Goal: Task Accomplishment & Management: Complete application form

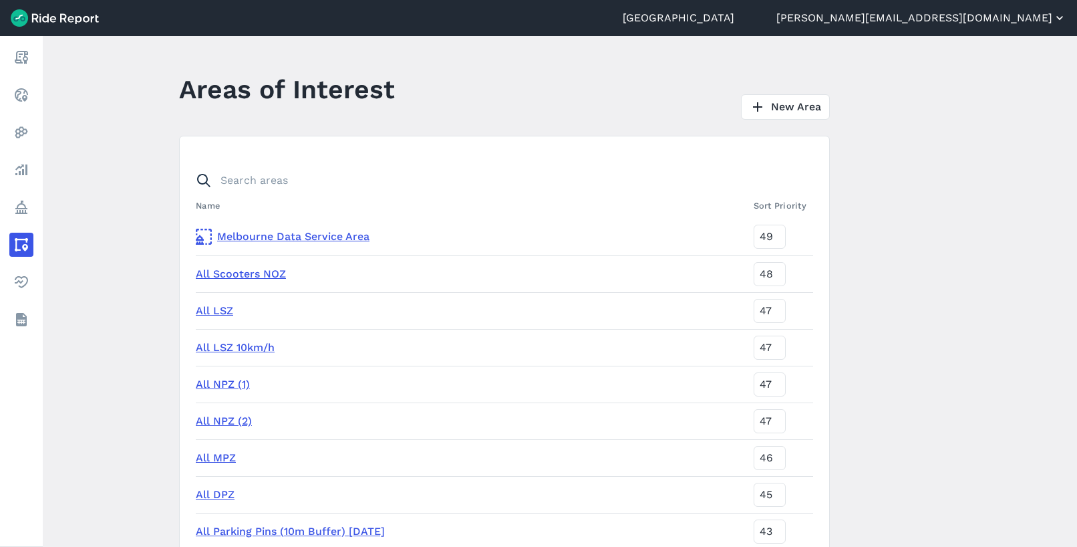
click at [1011, 19] on button "[PERSON_NAME][EMAIL_ADDRESS][DOMAIN_NAME]" at bounding box center [921, 18] width 290 height 16
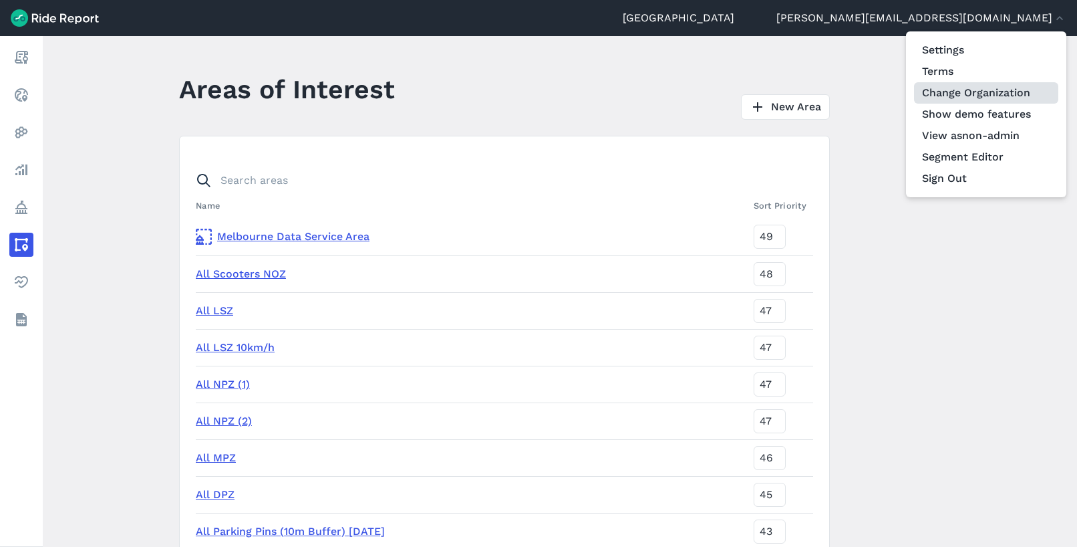
click at [985, 88] on link "Change Organization" at bounding box center [986, 92] width 144 height 21
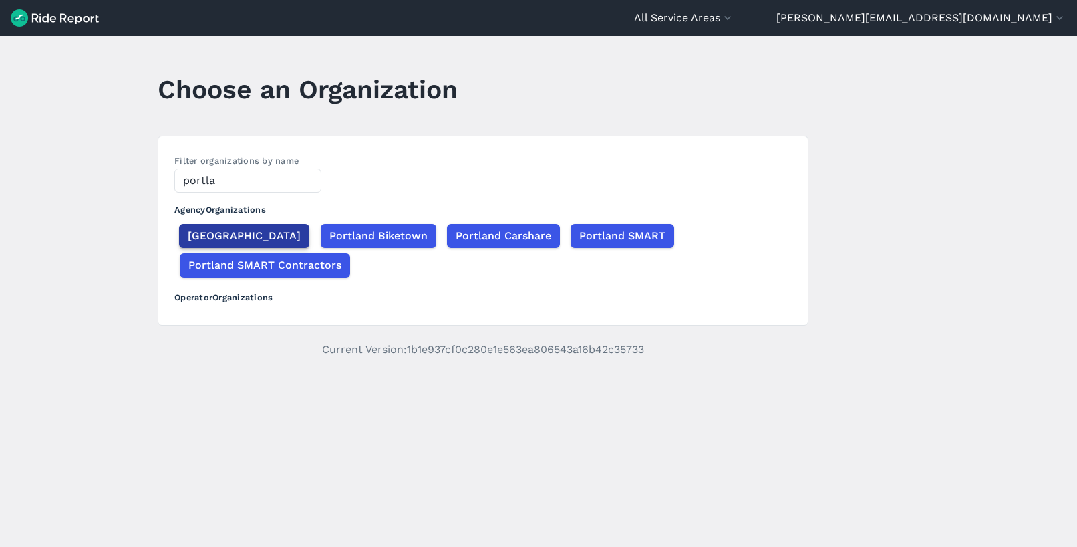
type input "portla"
click at [196, 237] on span "[GEOGRAPHIC_DATA]" at bounding box center [244, 236] width 113 height 16
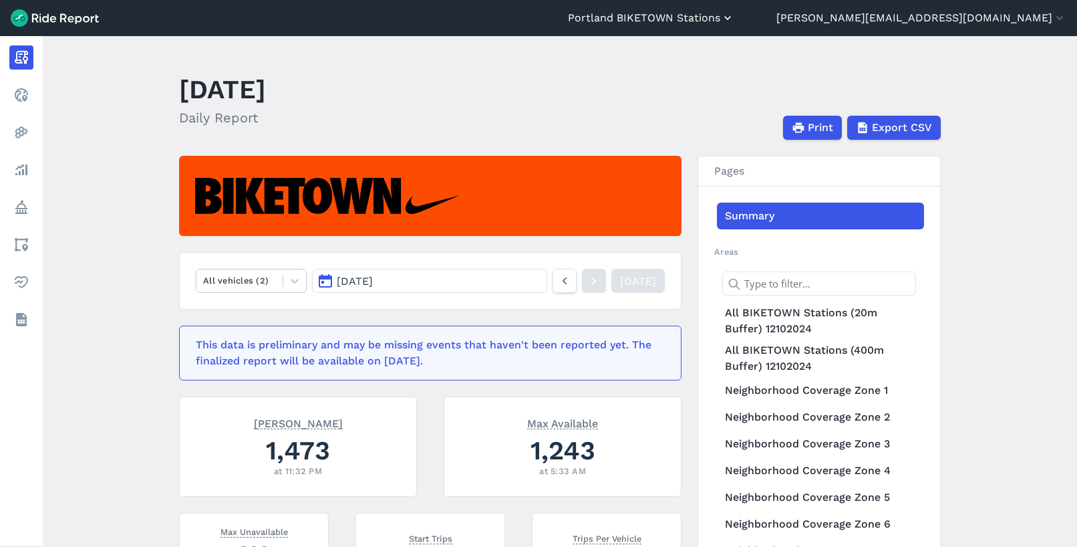
click at [734, 23] on button "Portland BIKETOWN Stations" at bounding box center [651, 18] width 166 height 16
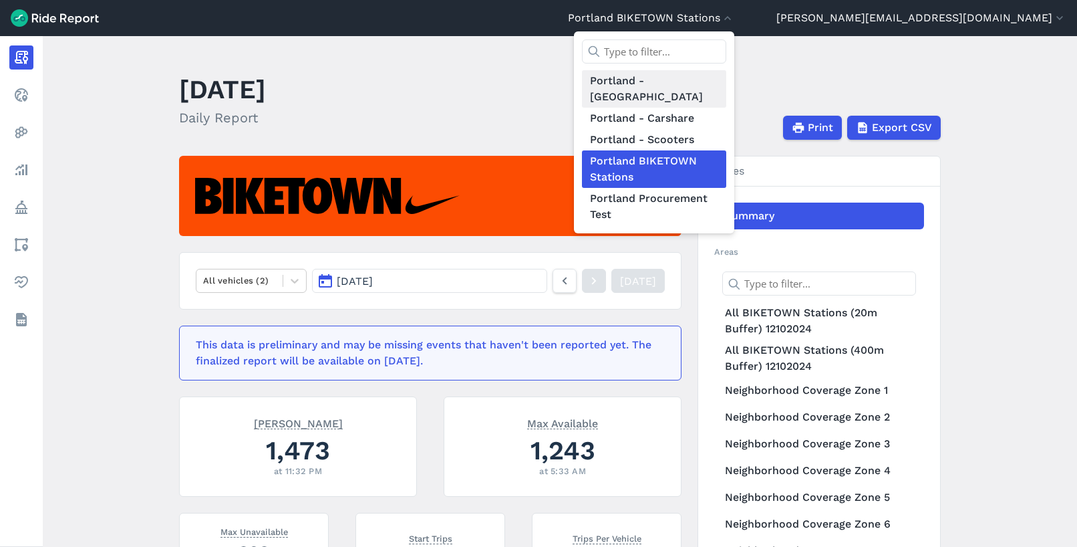
click at [726, 76] on link "Portland - [GEOGRAPHIC_DATA]" at bounding box center [654, 88] width 144 height 37
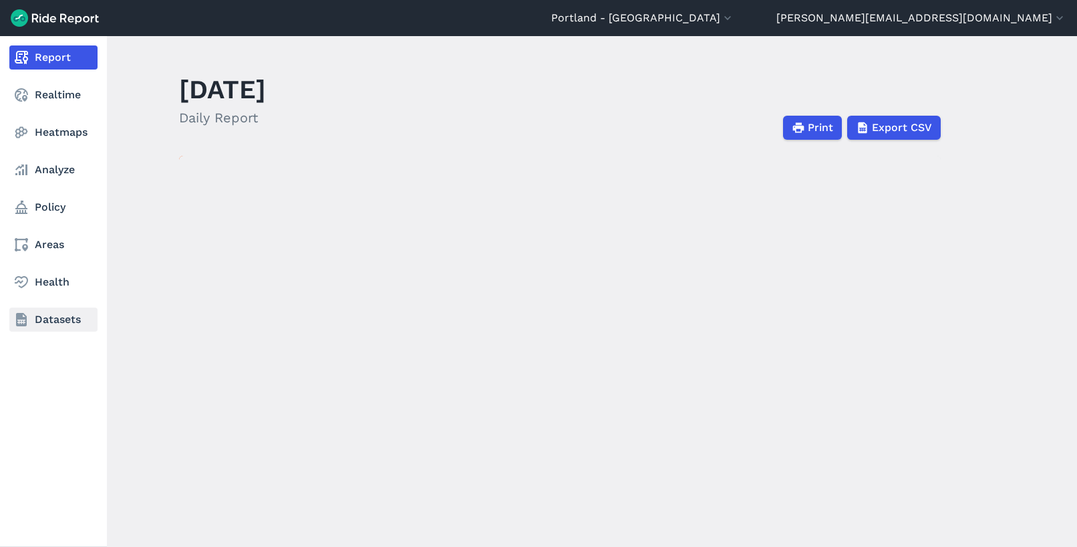
click at [37, 318] on link "Datasets" at bounding box center [53, 319] width 88 height 24
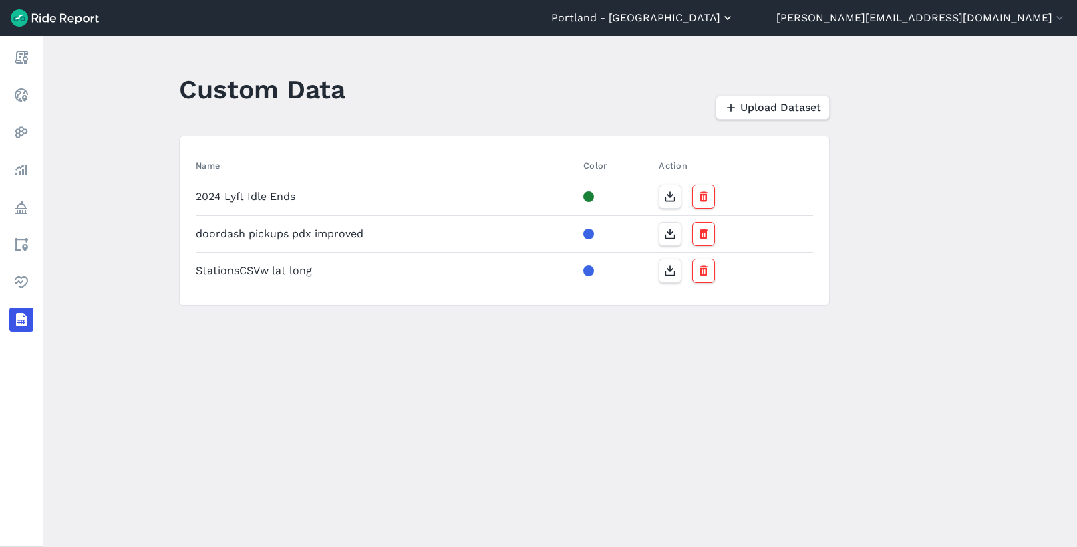
click at [734, 25] on button "Portland - [GEOGRAPHIC_DATA]" at bounding box center [642, 18] width 183 height 16
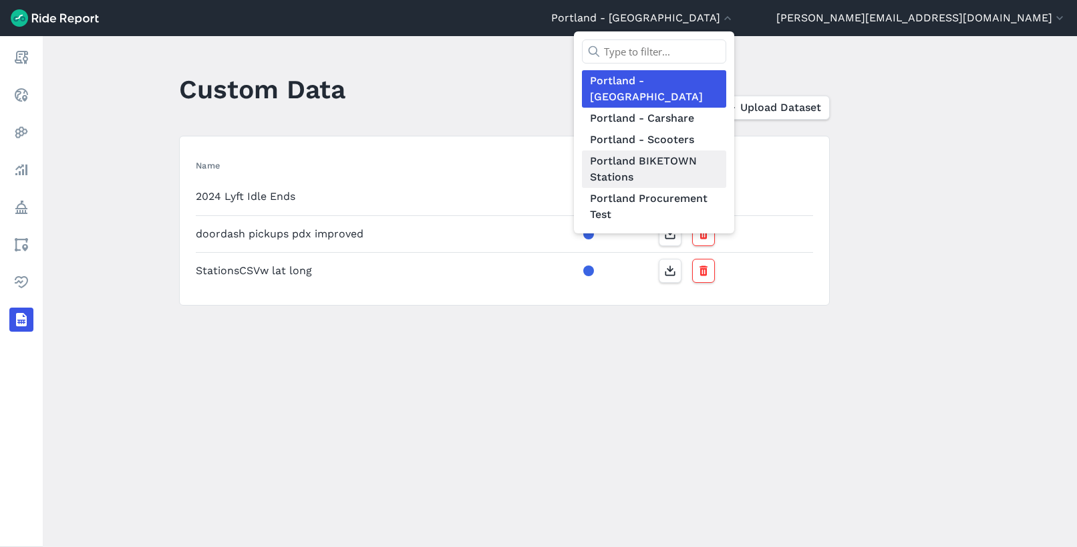
click at [726, 156] on link "Portland BIKETOWN Stations" at bounding box center [654, 168] width 144 height 37
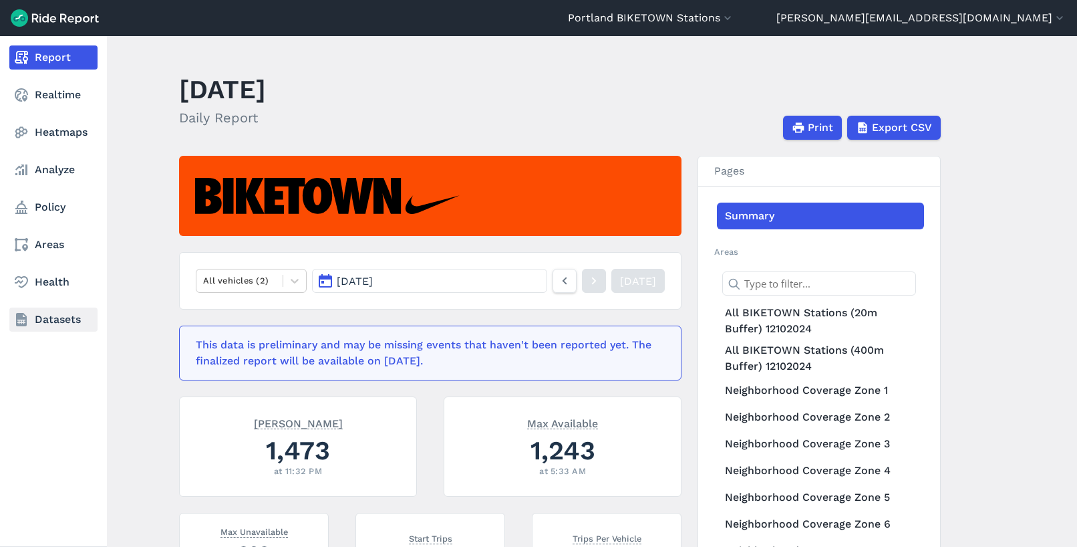
click at [45, 315] on link "Datasets" at bounding box center [53, 319] width 88 height 24
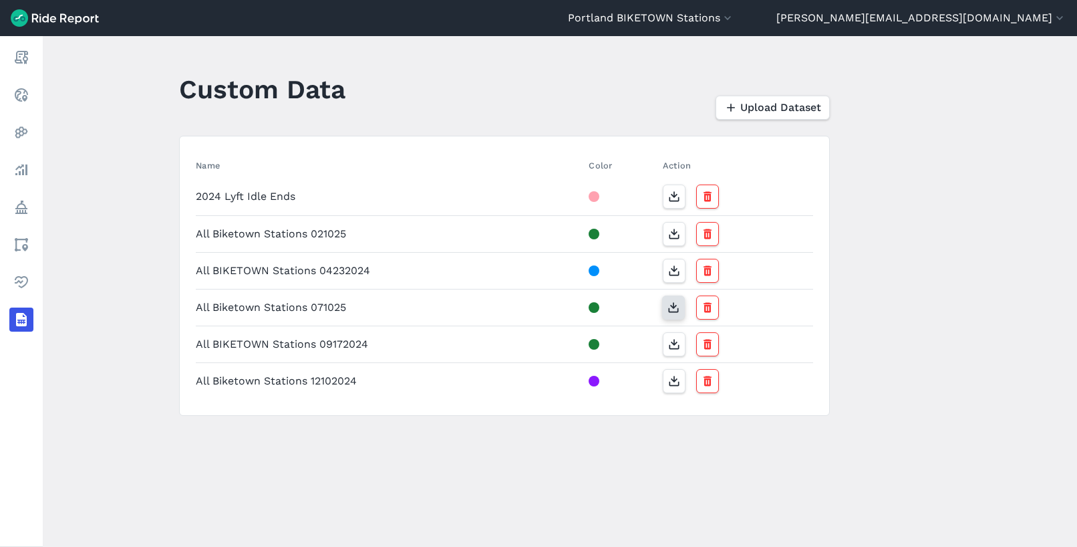
click at [667, 308] on icon "button" at bounding box center [673, 307] width 13 height 13
click at [751, 106] on span "Upload Dataset" at bounding box center [780, 108] width 81 height 16
click at [783, 108] on span "Upload Dataset" at bounding box center [780, 108] width 81 height 16
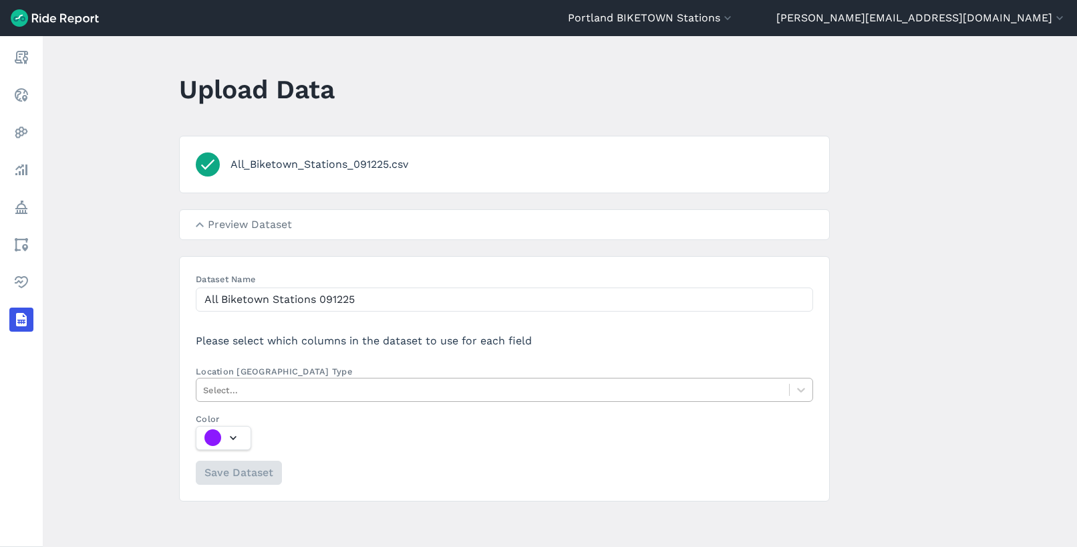
click at [220, 392] on div at bounding box center [492, 389] width 579 height 15
click at [206, 392] on input "Location Column Type Select..." at bounding box center [204, 389] width 3 height 13
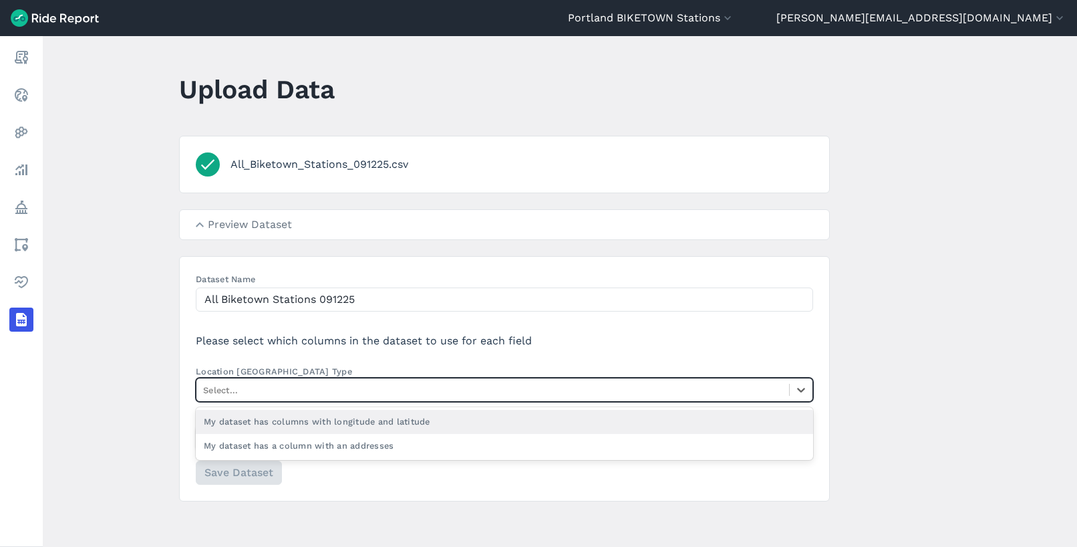
click at [245, 423] on div "My dataset has columns with longitude and latitude" at bounding box center [504, 421] width 617 height 23
click at [206, 396] on input "Location Column Type option My dataset has columns with longitude and latitude …" at bounding box center [204, 389] width 3 height 13
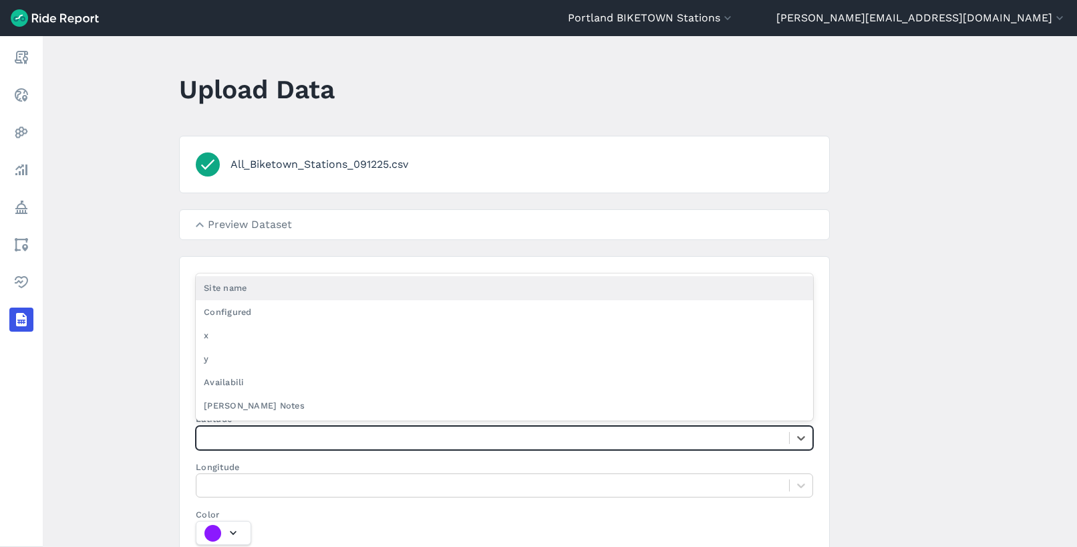
click at [220, 428] on div at bounding box center [492, 437] width 593 height 21
click at [206, 431] on input "Latitude option Site name focused, 1 of 6. 6 results available. Use Up and Down…" at bounding box center [204, 437] width 3 height 13
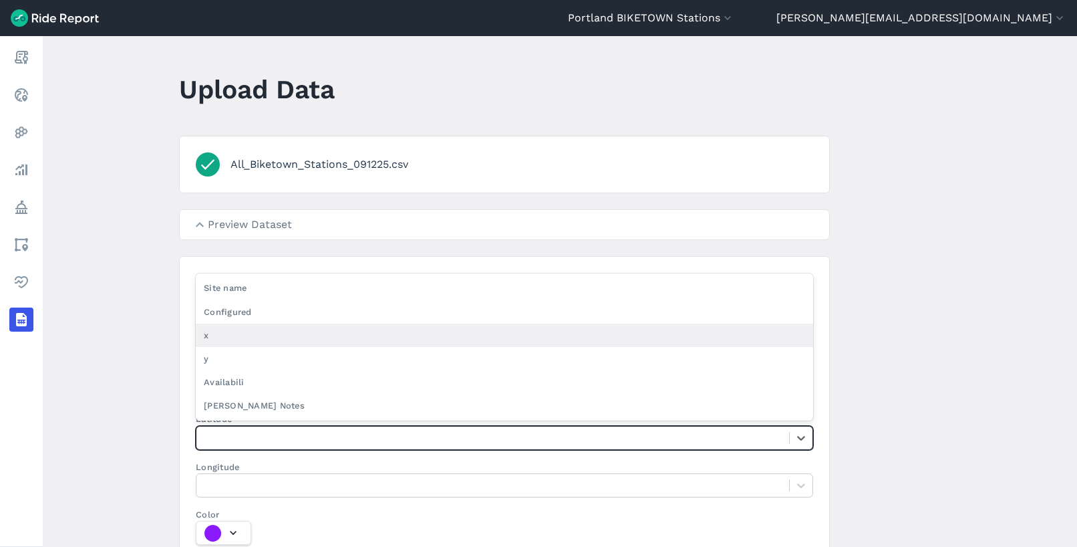
click at [213, 339] on div "x" at bounding box center [504, 334] width 617 height 23
click at [206, 431] on input "Latitude option x focused, 3 of 6. 6 results available. Use Up and Down to choo…" at bounding box center [204, 437] width 3 height 13
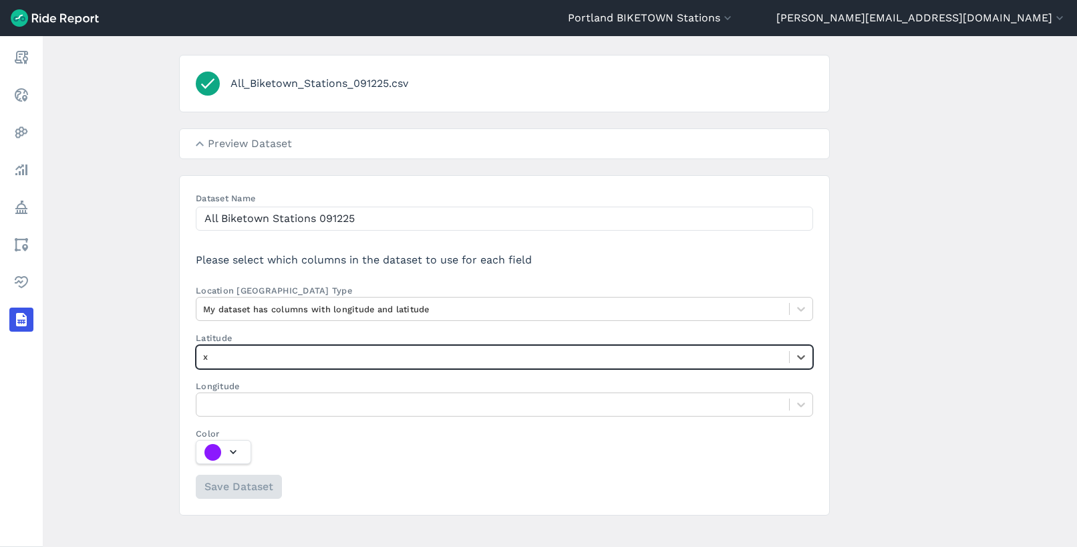
scroll to position [82, 0]
click at [210, 365] on div "x" at bounding box center [492, 355] width 593 height 21
click at [206, 361] on input "Latitude option x, selected. Select is focused ,type to refine list, press Down…" at bounding box center [204, 355] width 3 height 13
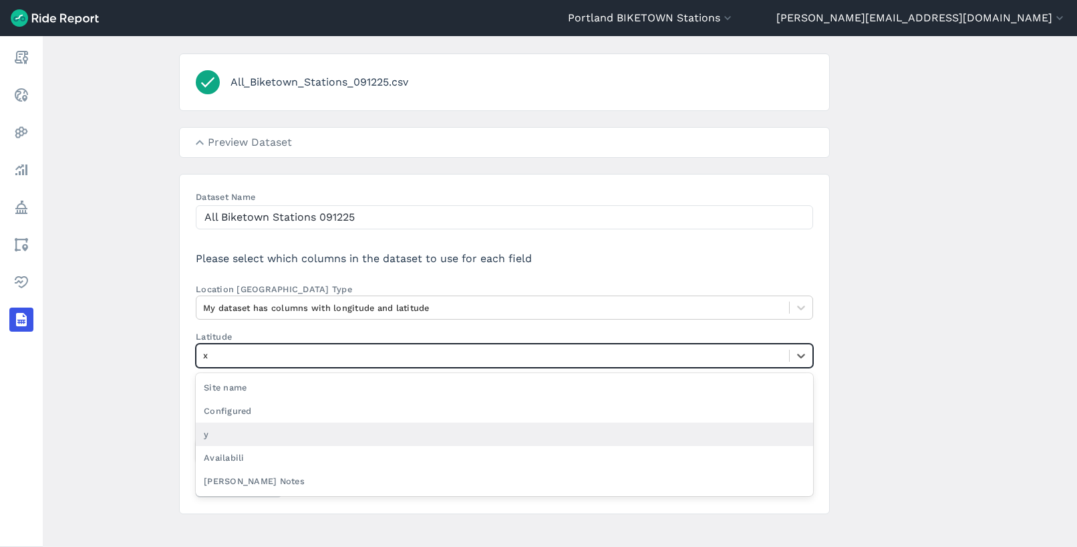
click at [206, 439] on div "y" at bounding box center [504, 433] width 617 height 23
click at [206, 361] on input "Latitude option y focused, 4 of 6. 5 results available. Use Up and Down to choo…" at bounding box center [204, 355] width 3 height 13
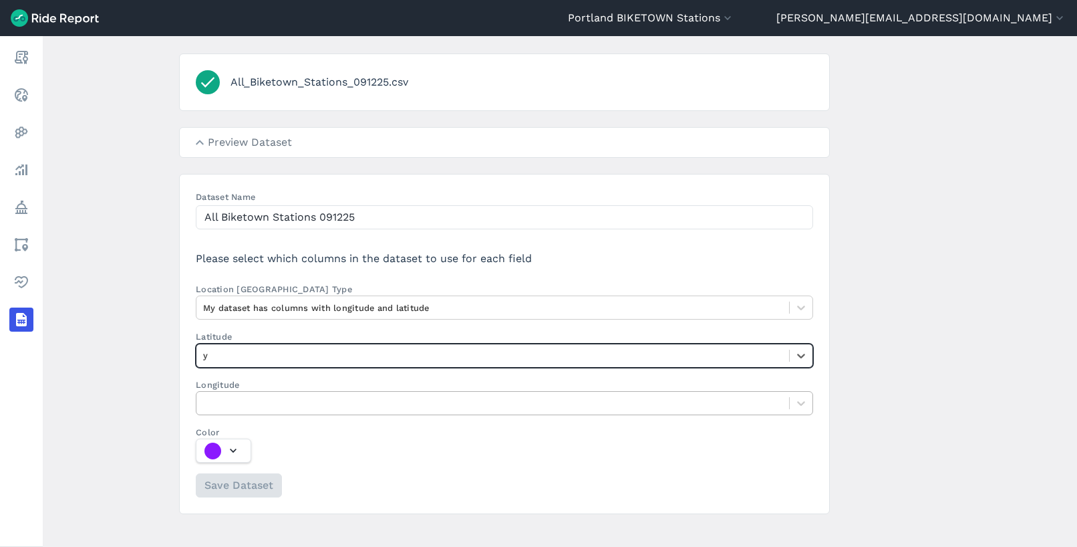
click at [255, 406] on div at bounding box center [492, 402] width 579 height 15
click at [206, 406] on input "Longitude" at bounding box center [204, 402] width 3 height 13
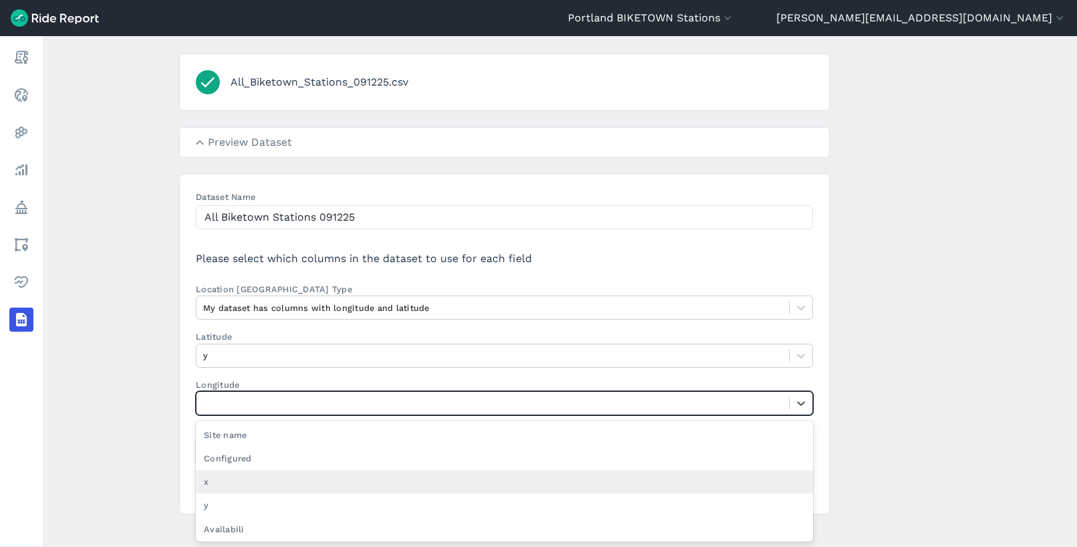
click at [214, 483] on div "x" at bounding box center [504, 481] width 617 height 23
click at [206, 409] on input "Longitude option x focused, 3 of 6. 6 results available. Use Up and Down to cho…" at bounding box center [204, 402] width 3 height 13
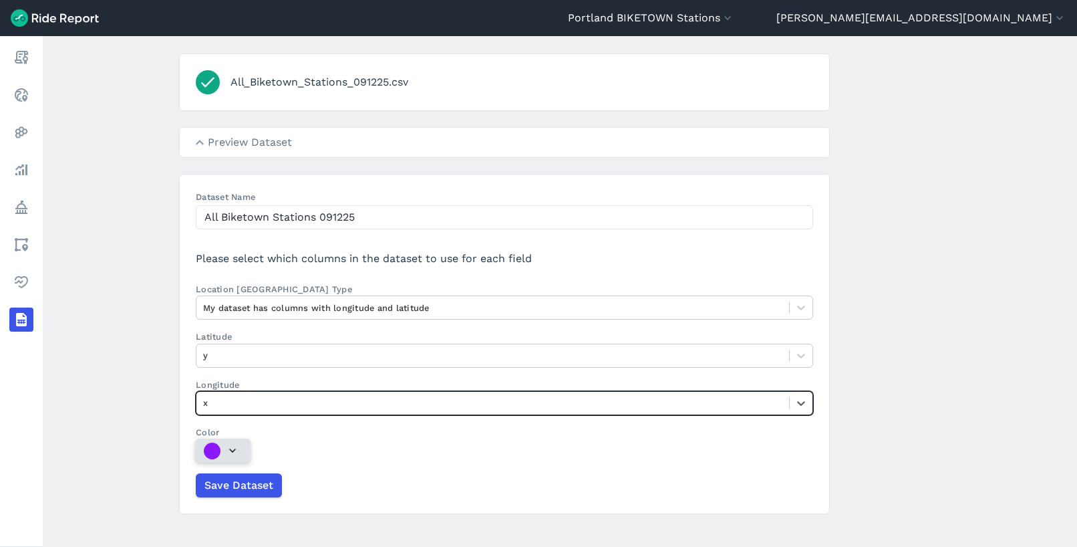
click at [212, 444] on div "button" at bounding box center [212, 450] width 17 height 17
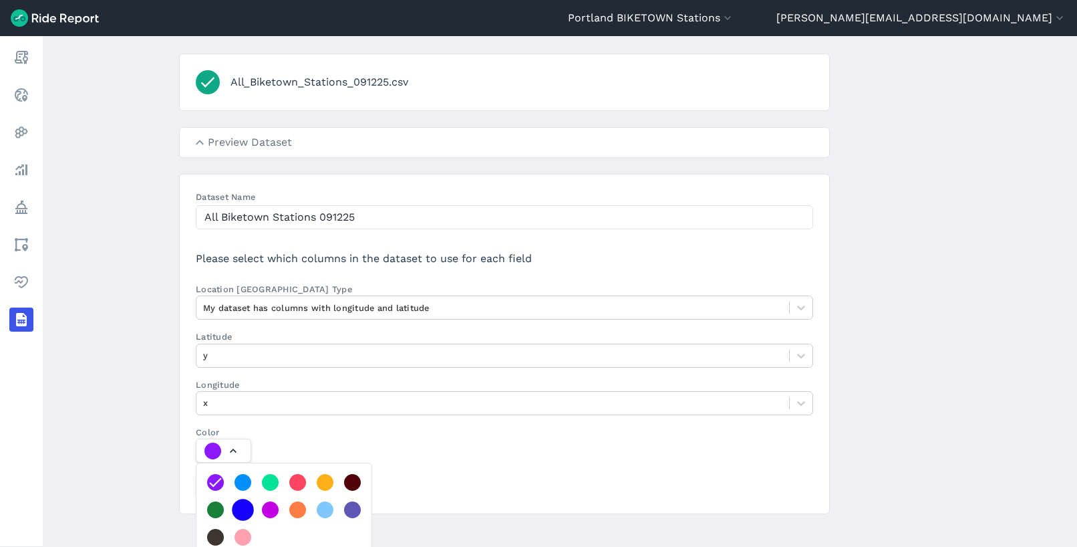
click at [240, 510] on div at bounding box center [243, 509] width 22 height 22
click at [240, 462] on button "Color" at bounding box center [223, 450] width 55 height 24
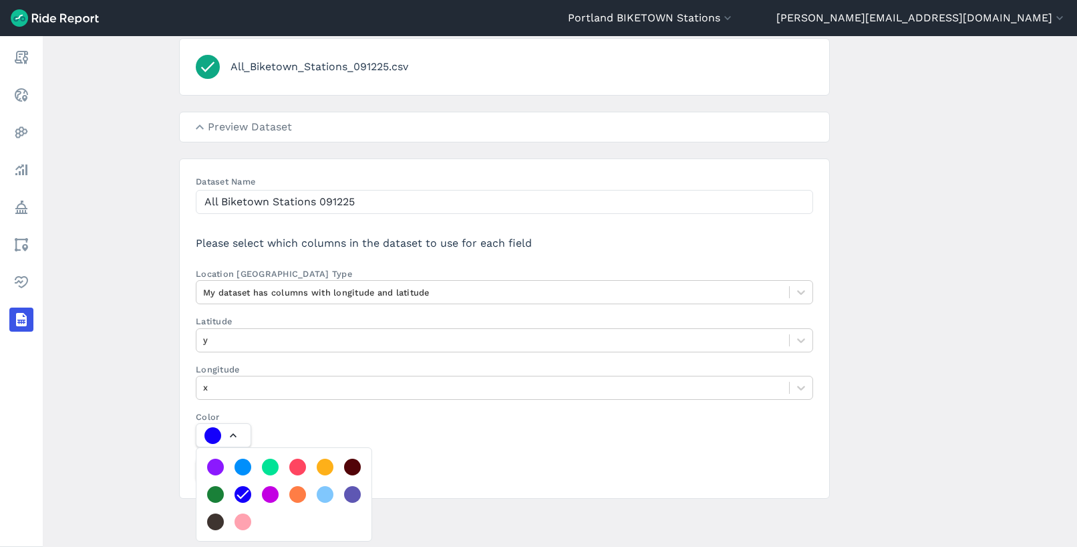
click at [162, 396] on main "Upload Data All_Biketown_Stations_091225.csv Preview Dataset Site name Configur…" at bounding box center [560, 291] width 1034 height 510
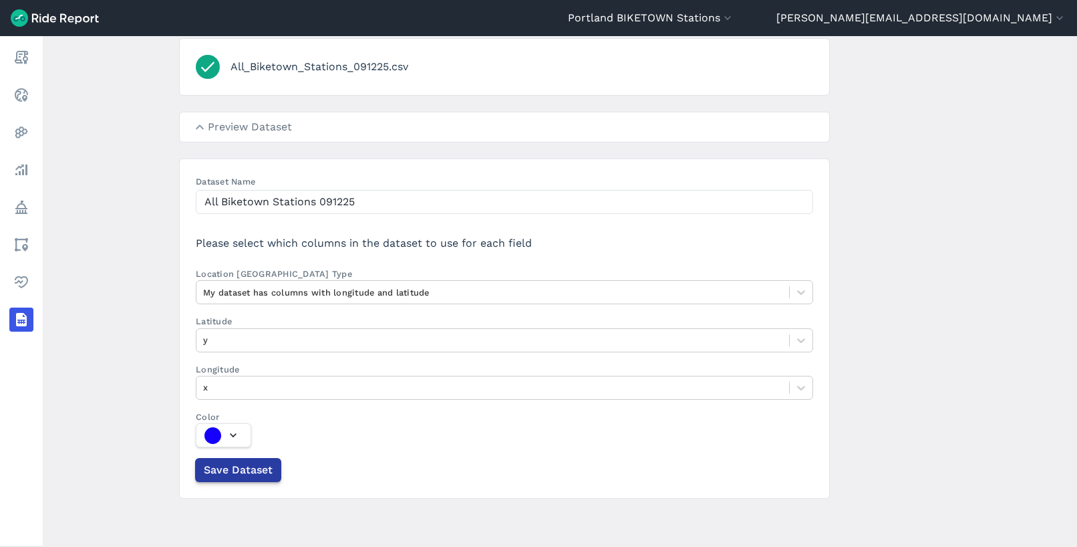
click at [229, 475] on span "Save Dataset" at bounding box center [238, 470] width 69 height 16
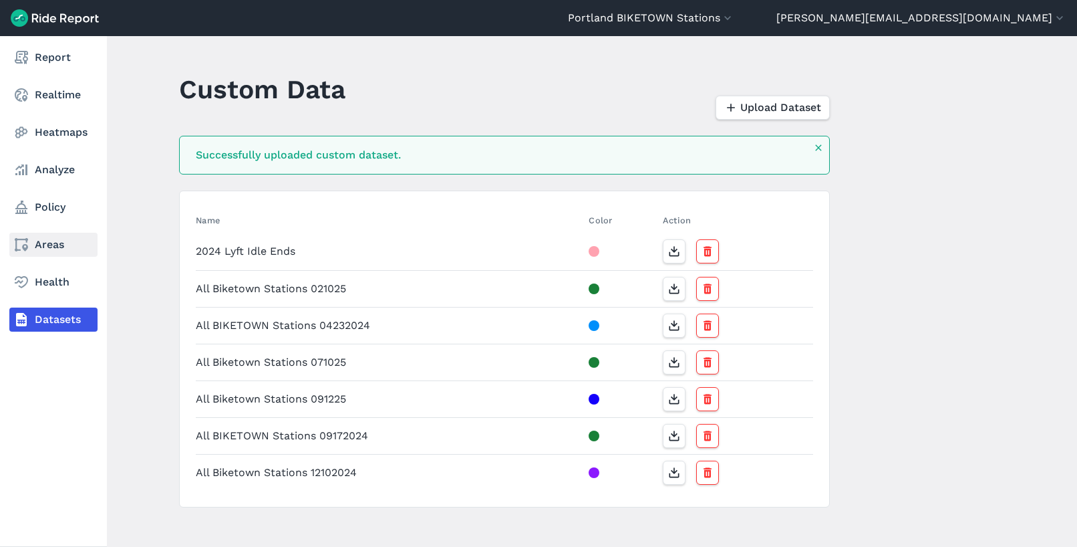
click at [39, 249] on link "Areas" at bounding box center [53, 245] width 88 height 24
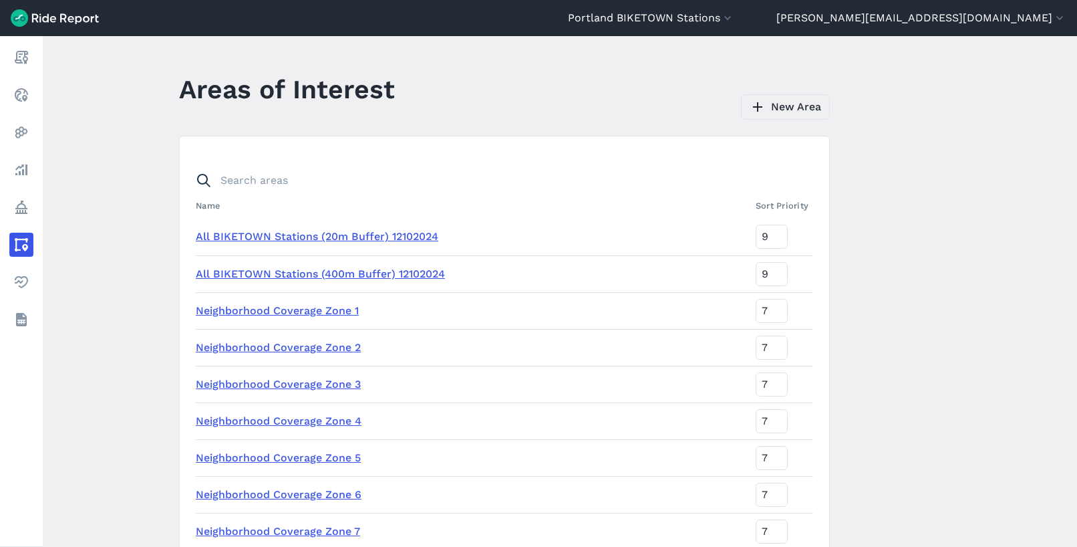
click at [783, 114] on link "New Area" at bounding box center [785, 106] width 89 height 25
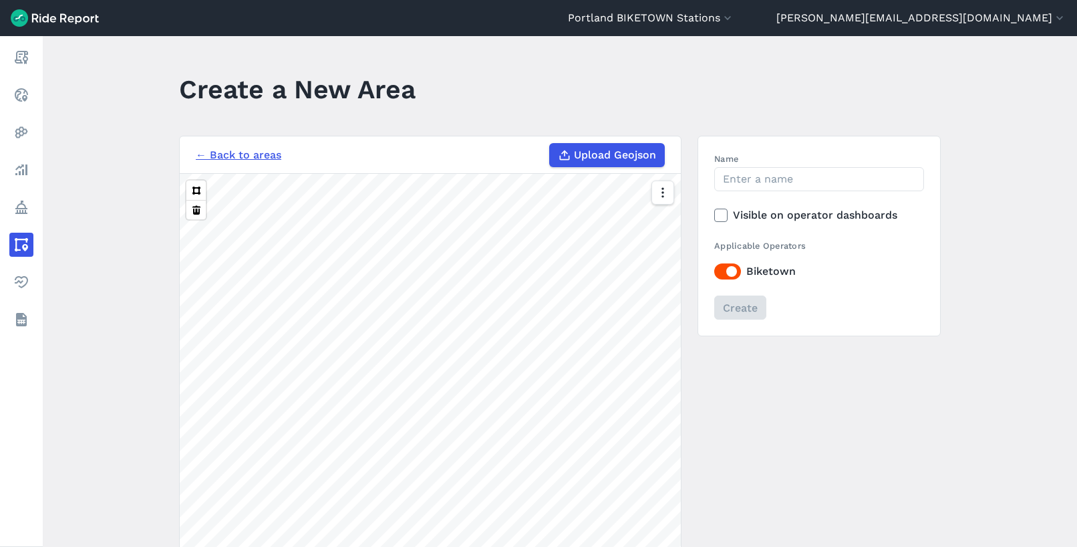
click at [630, 152] on span "Upload Geojson" at bounding box center [615, 155] width 82 height 16
click at [550, 144] on input "Upload Geojson" at bounding box center [549, 143] width 1 height 1
type input "C:\fakepath\All_Biketown_Stations_091225_20mBuffer.geojson"
click at [762, 179] on input "Name" at bounding box center [819, 179] width 210 height 24
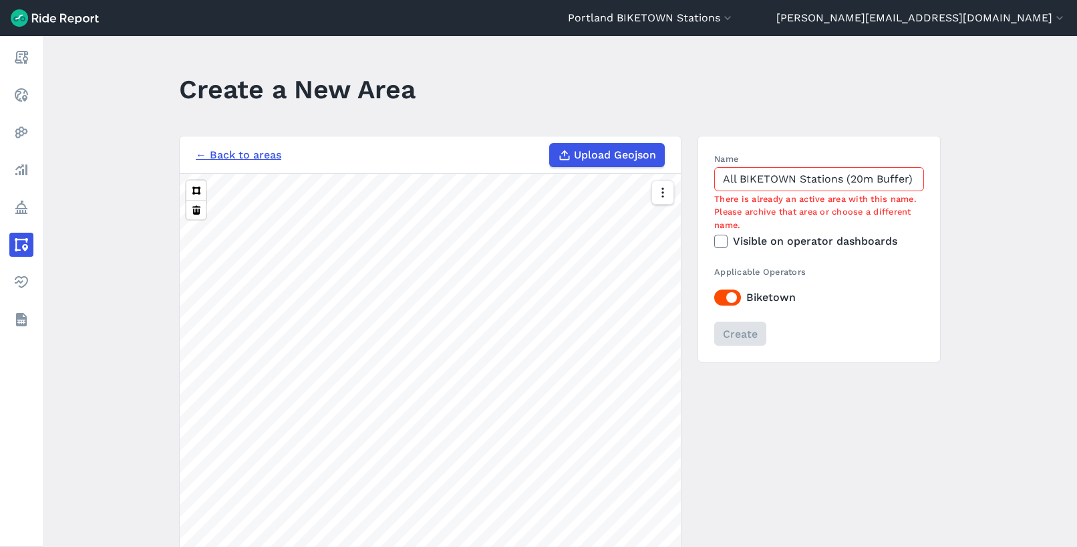
click at [819, 184] on input "All BIKETOWN Stations (20m Buffer) 12102024" at bounding box center [819, 179] width 210 height 24
drag, startPoint x: 916, startPoint y: 177, endPoint x: 864, endPoint y: 176, distance: 52.1
click at [864, 176] on input "All BIKETOWN Stations (20m Buffer) 12102024" at bounding box center [819, 179] width 210 height 24
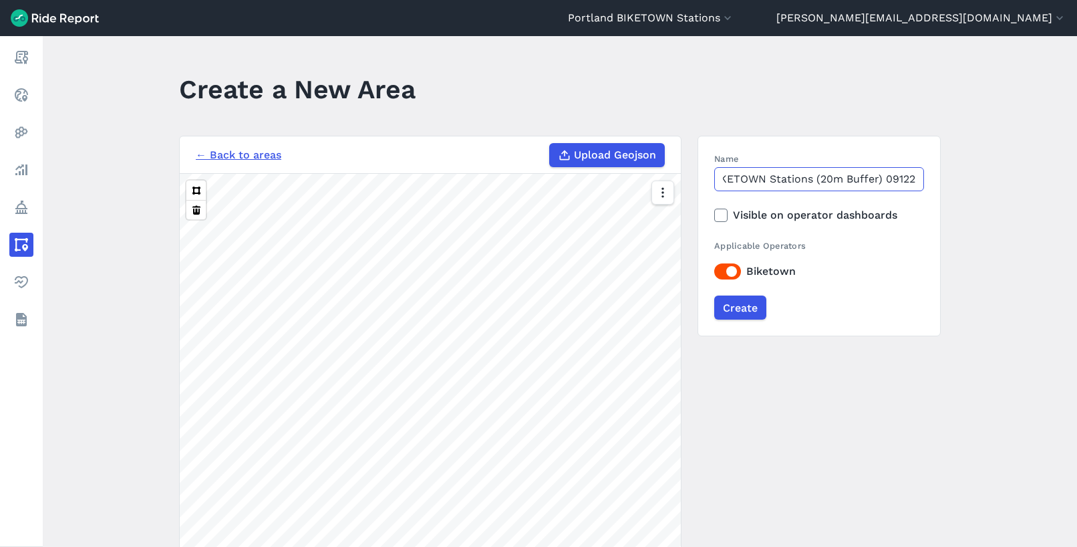
scroll to position [0, 37]
type input "All BIKETOWN Stations (20m Buffer) 091225"
click at [780, 218] on label "Visible on operator dashboards" at bounding box center [819, 215] width 210 height 16
click at [714, 216] on input "Visible on operator dashboards" at bounding box center [714, 211] width 0 height 9
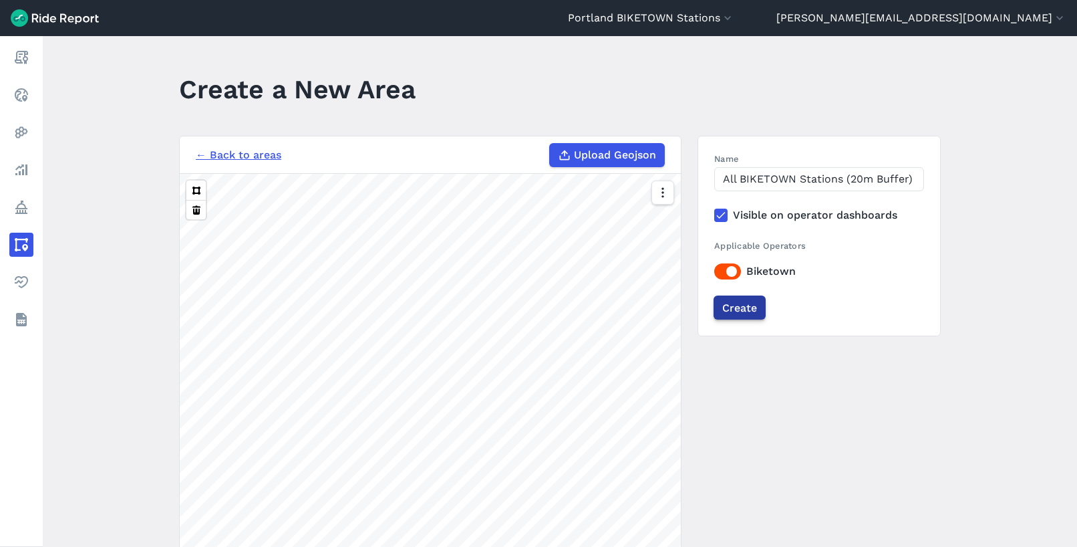
click at [749, 309] on input "Create" at bounding box center [740, 307] width 52 height 24
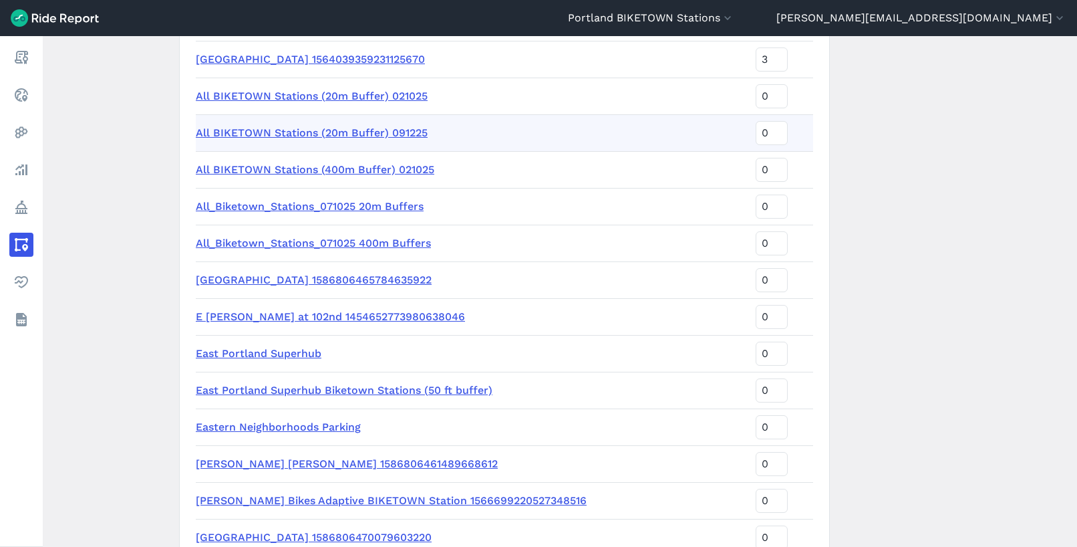
scroll to position [581, 0]
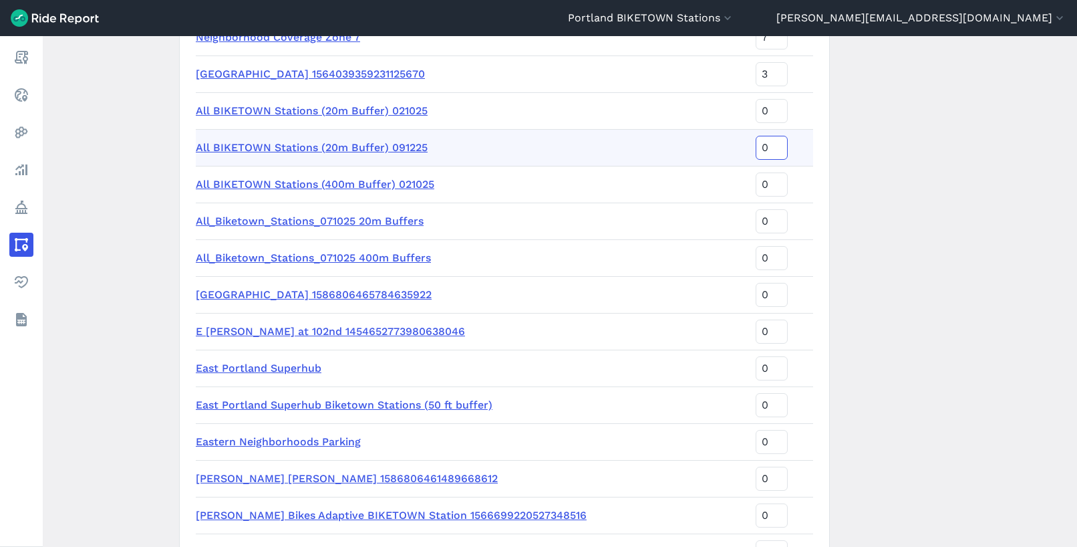
click at [756, 144] on input "0" at bounding box center [772, 148] width 32 height 24
click at [756, 151] on input "0" at bounding box center [772, 148] width 32 height 24
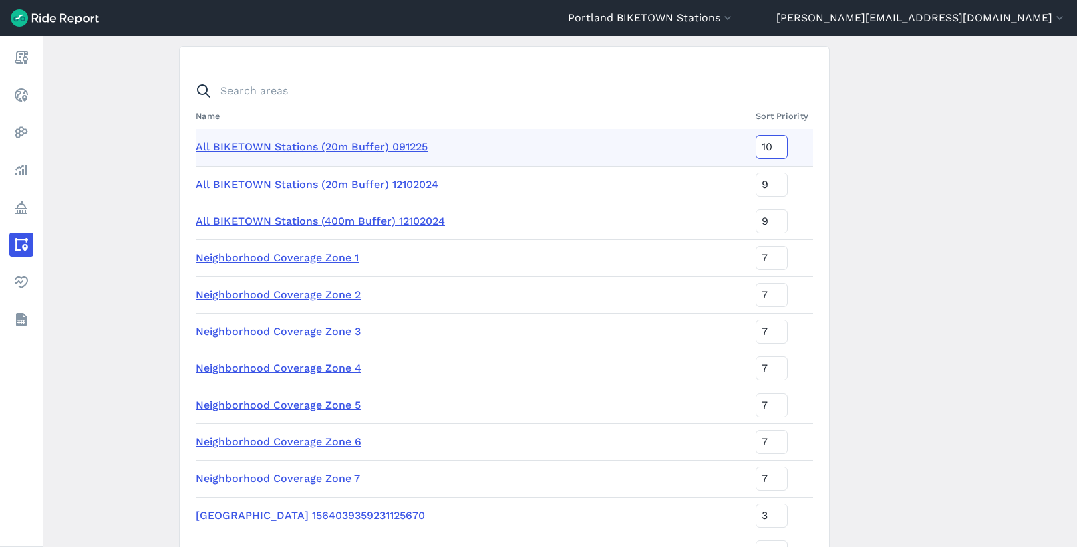
scroll to position [0, 0]
type input "10"
click at [911, 132] on main "Areas of Interest New Area All BIKETOWN Stations (20m Buffer) 091225 is ready f…" at bounding box center [560, 291] width 1034 height 510
click at [384, 144] on link "All BIKETOWN Stations (20m Buffer) 091225" at bounding box center [312, 146] width 232 height 13
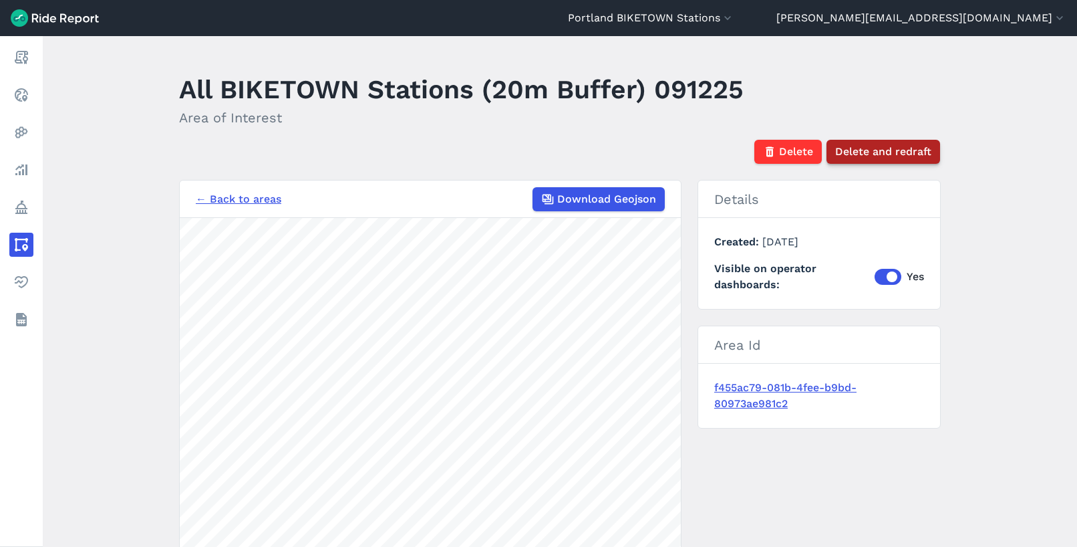
click at [863, 155] on span "Delete and redraft" at bounding box center [883, 152] width 96 height 16
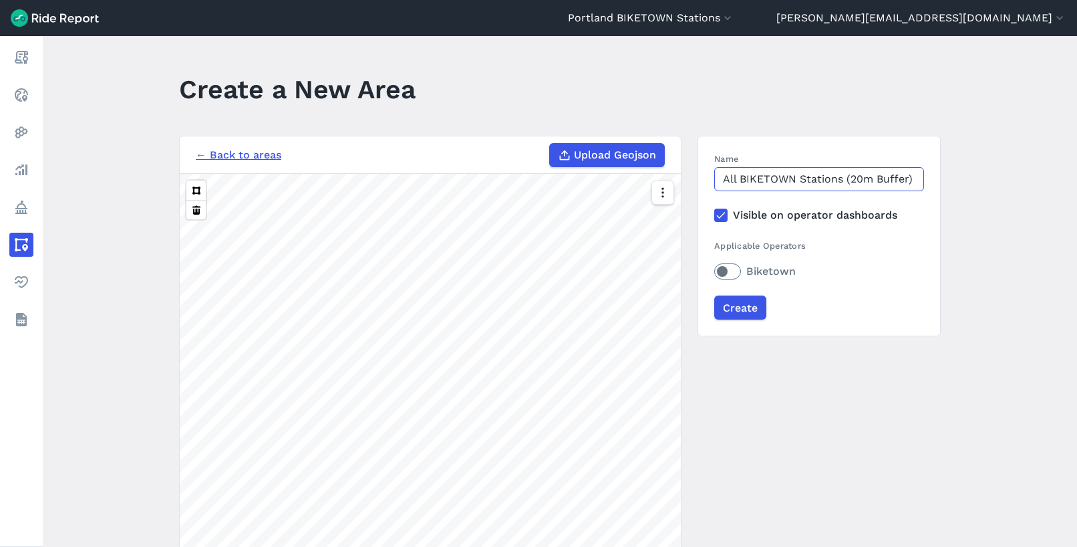
click at [774, 182] on input "All BIKETOWN Stations (20m Buffer) 091225" at bounding box center [819, 179] width 210 height 24
click at [901, 178] on input "All BIKETOWN Stations (20m Buffer) 091225" at bounding box center [819, 179] width 210 height 24
type input "All BIKETOWN Stations (20m Buffer) 09122025"
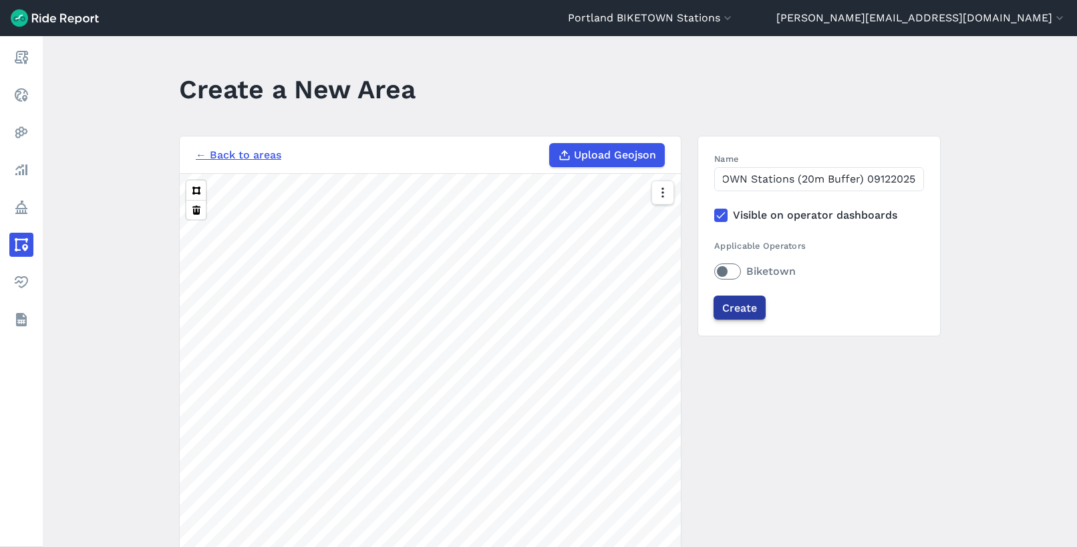
scroll to position [0, 0]
click at [744, 304] on input "Create" at bounding box center [740, 307] width 52 height 24
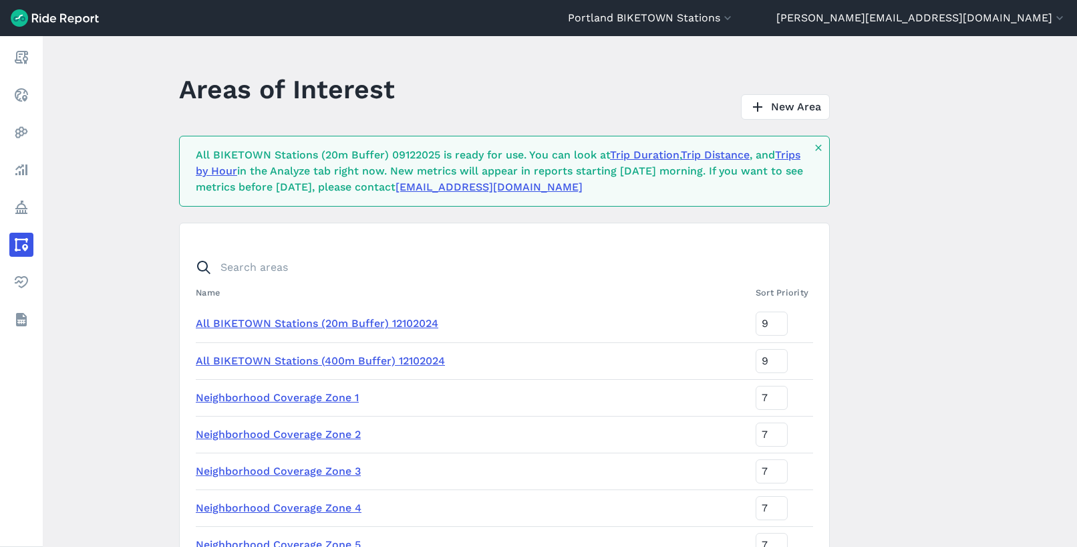
scroll to position [200, 0]
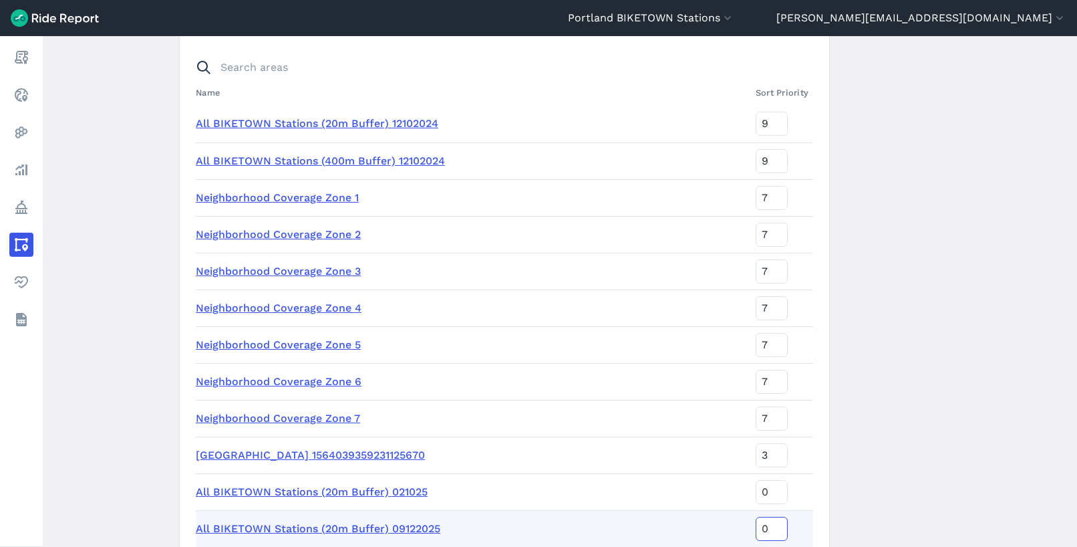
click at [756, 530] on input "0" at bounding box center [772, 528] width 32 height 24
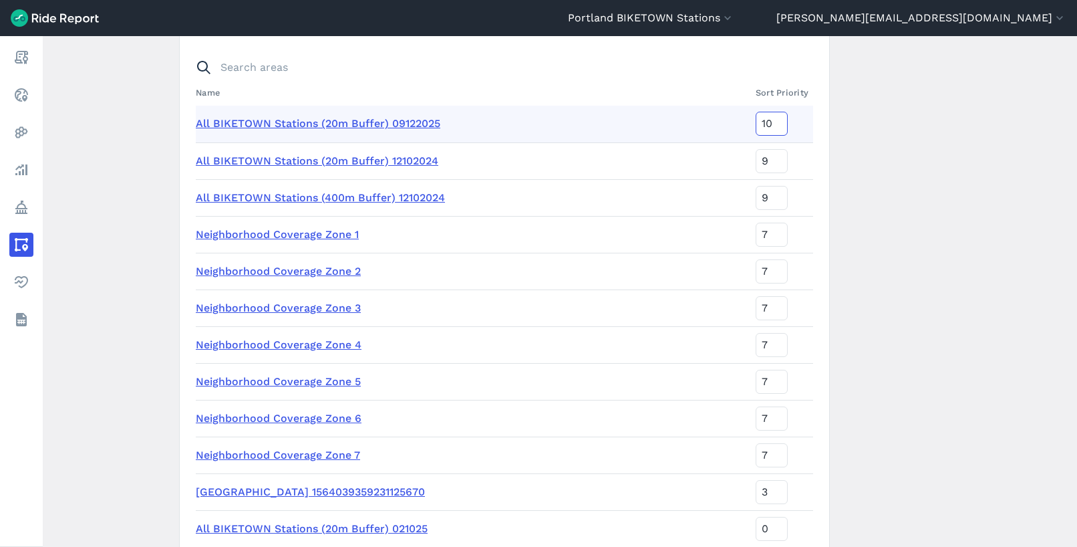
type input "10"
click at [963, 385] on main "Areas of Interest New Area All BIKETOWN Stations (20m Buffer) 09122025 is ready…" at bounding box center [560, 291] width 1034 height 510
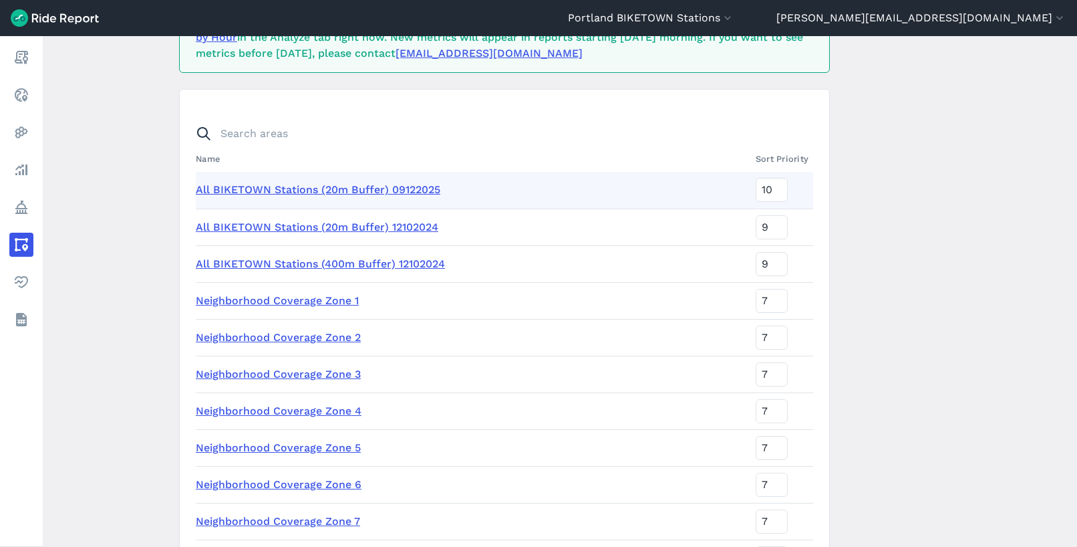
scroll to position [0, 0]
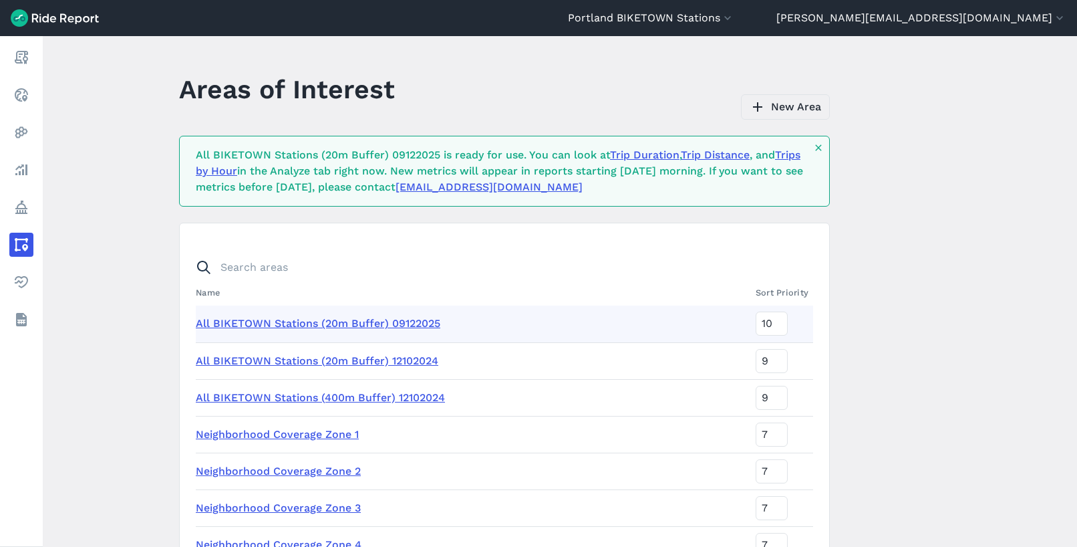
click at [778, 105] on link "New Area" at bounding box center [785, 106] width 89 height 25
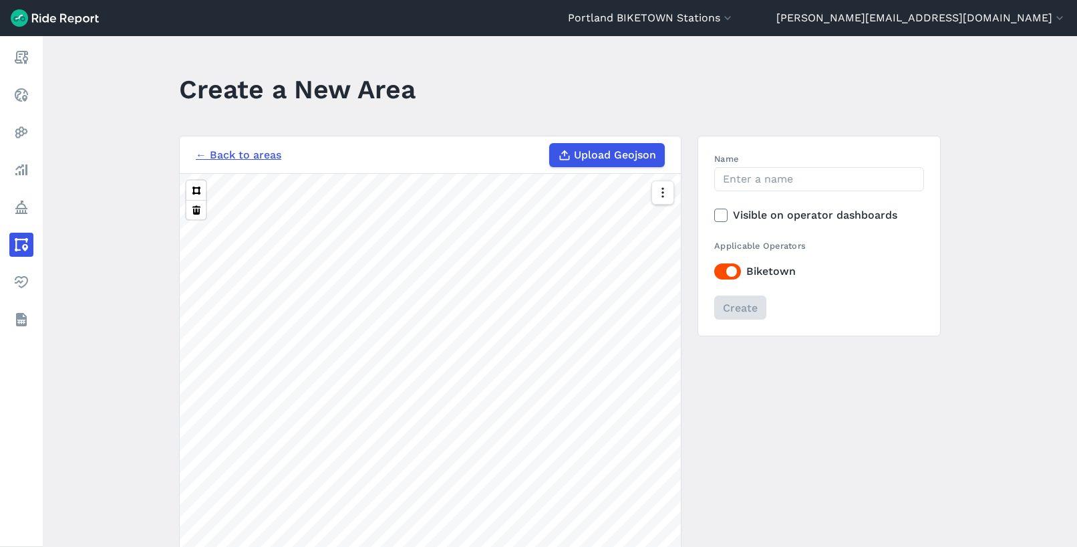
click at [609, 152] on span "Upload Geojson" at bounding box center [615, 155] width 82 height 16
click at [550, 144] on input "Upload Geojson" at bounding box center [549, 143] width 1 height 1
type input "C:\fakepath\All_Biketown_Stations_091225_400mBuffer.geojson"
click at [731, 174] on input "Name" at bounding box center [819, 179] width 210 height 24
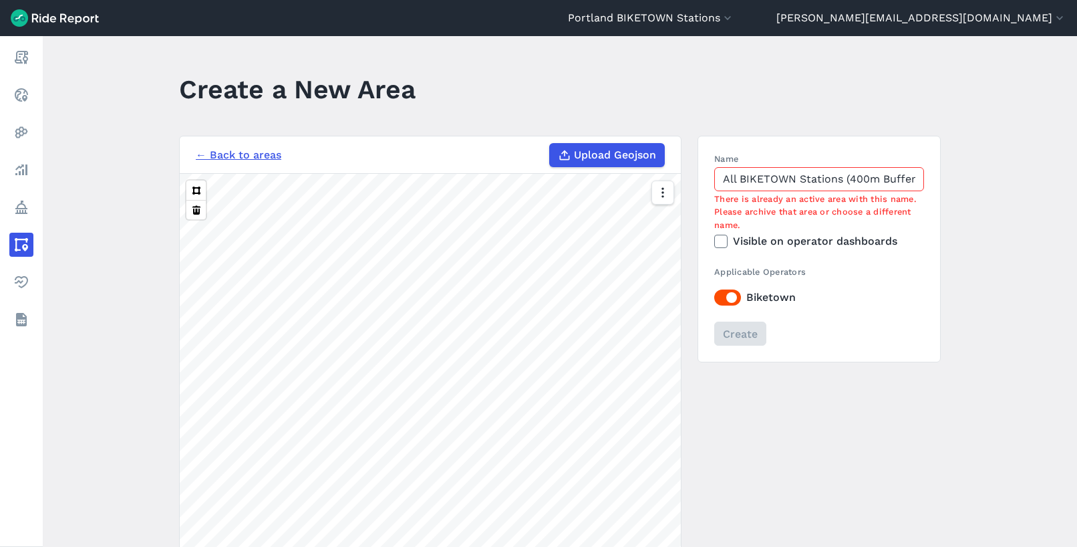
scroll to position [0, 53]
drag, startPoint x: 913, startPoint y: 180, endPoint x: 868, endPoint y: 177, distance: 44.8
click at [867, 177] on input "All BIKETOWN Stations (400m Buffer) 12102024" at bounding box center [819, 179] width 210 height 24
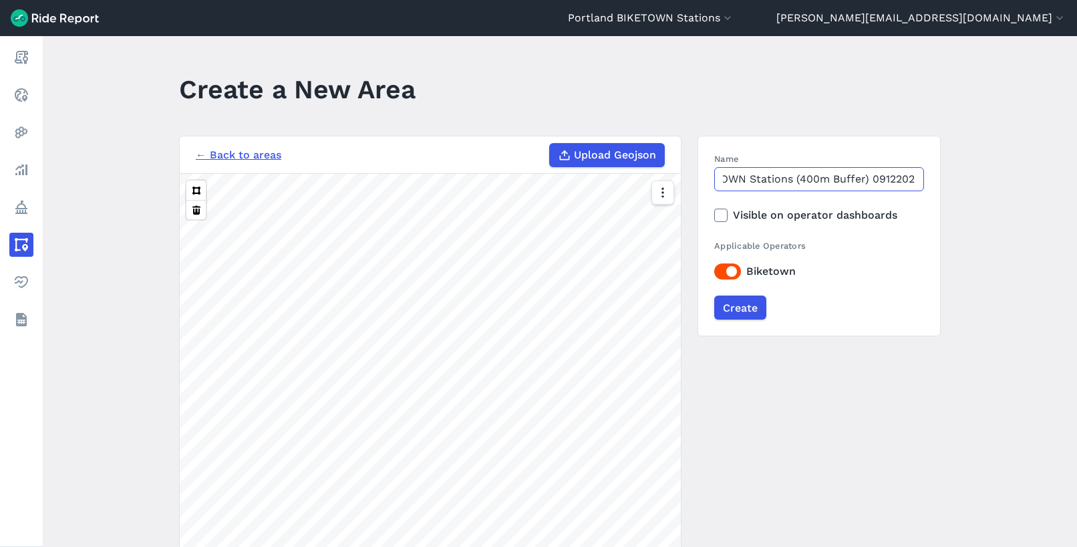
scroll to position [0, 56]
type input "All BIKETOWN Stations (400m Buffer) 09122025"
click at [821, 219] on label "Visible on operator dashboards" at bounding box center [819, 215] width 210 height 16
click at [714, 216] on input "Visible on operator dashboards" at bounding box center [714, 211] width 0 height 9
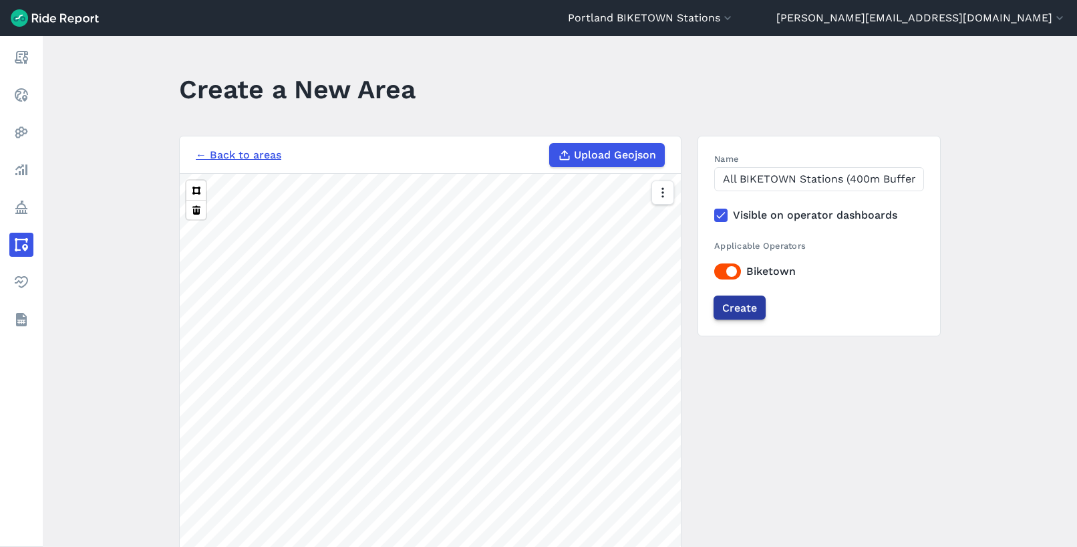
click at [740, 304] on input "Create" at bounding box center [740, 307] width 52 height 24
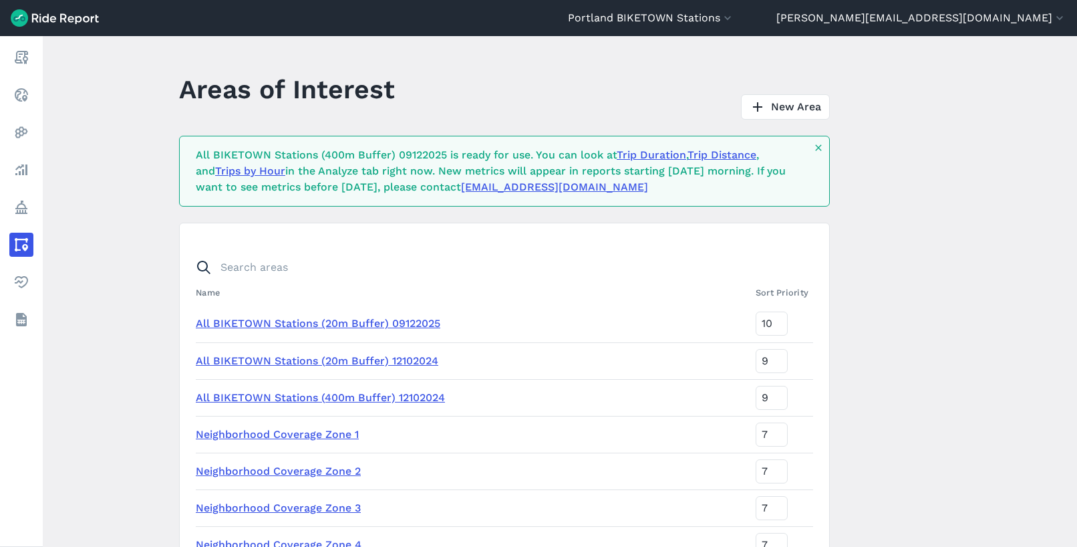
scroll to position [273, 0]
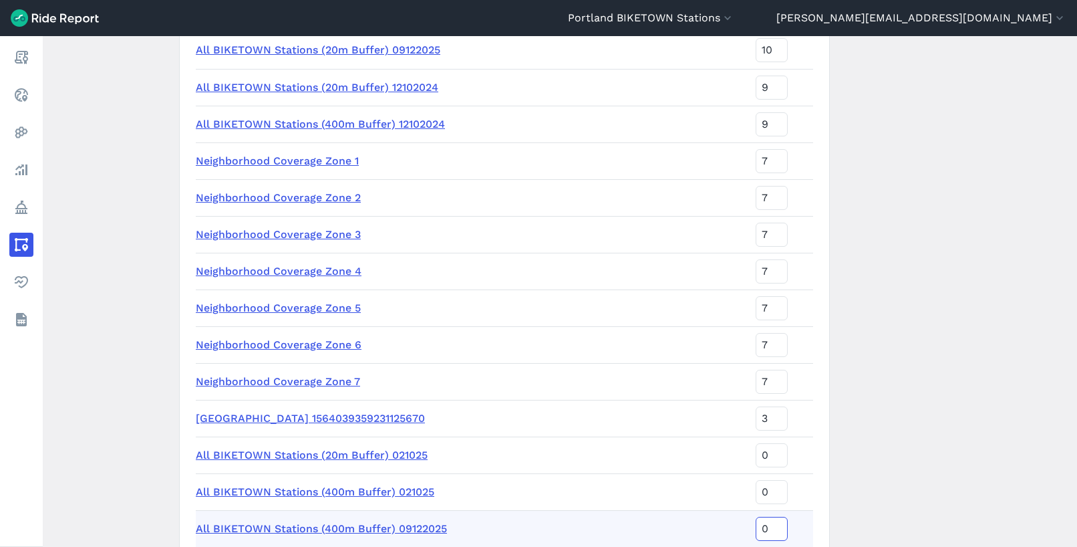
click at [756, 529] on input "0" at bounding box center [772, 528] width 32 height 24
click at [756, 526] on input "0" at bounding box center [772, 528] width 32 height 24
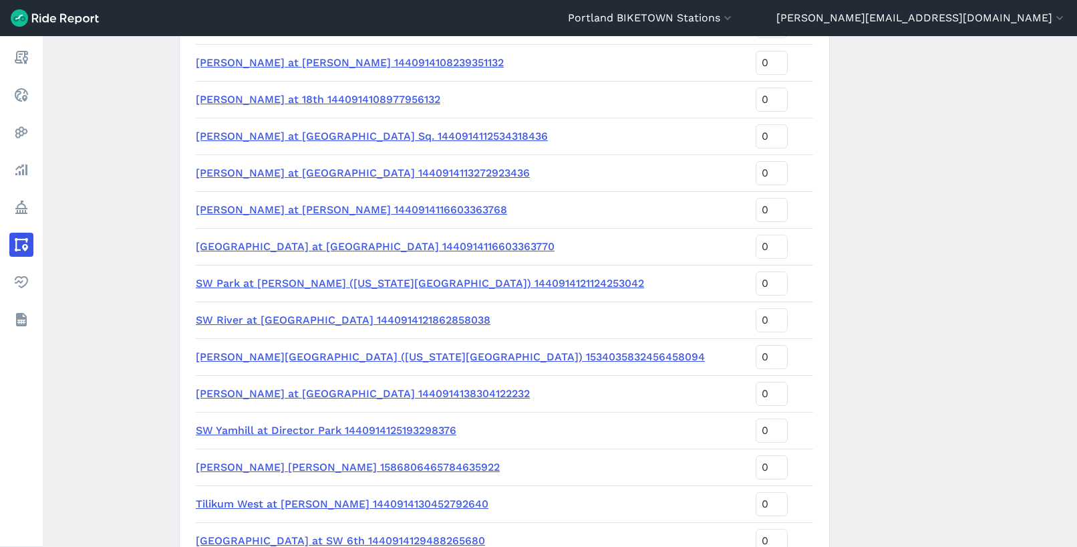
scroll to position [0, 0]
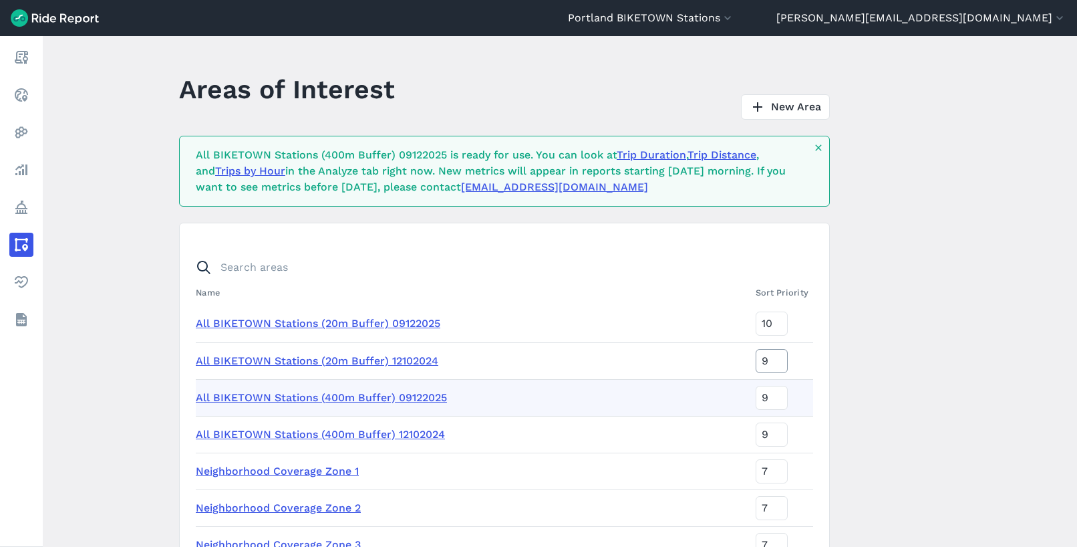
type input "9"
click at [756, 360] on input "9" at bounding box center [772, 361] width 32 height 24
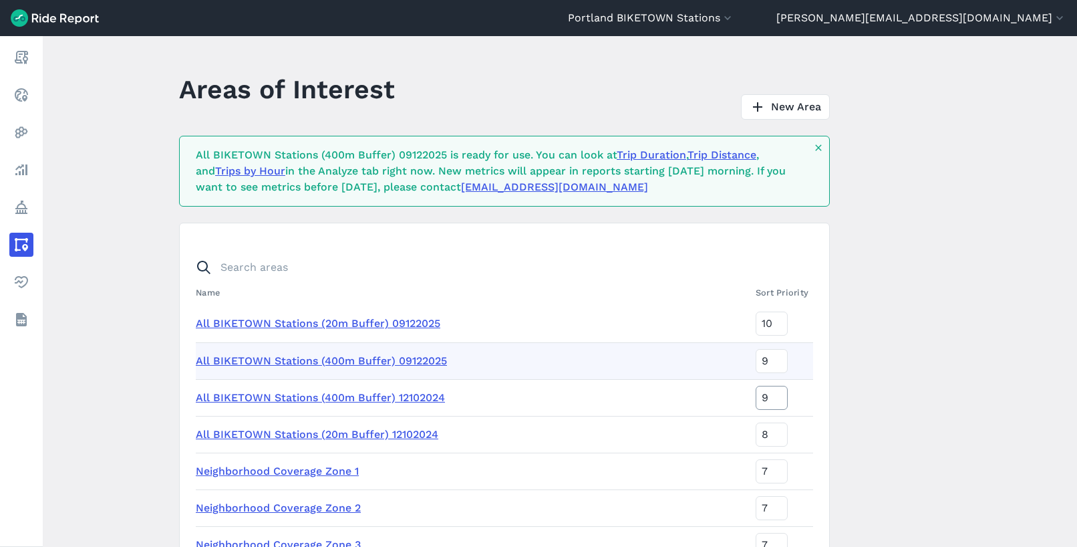
type input "8"
click at [756, 395] on input "9" at bounding box center [772, 397] width 32 height 24
type input "8"
click at [789, 443] on td "8" at bounding box center [781, 434] width 63 height 37
click at [636, 282] on th "Name" at bounding box center [473, 292] width 555 height 26
